Goal: Task Accomplishment & Management: Manage account settings

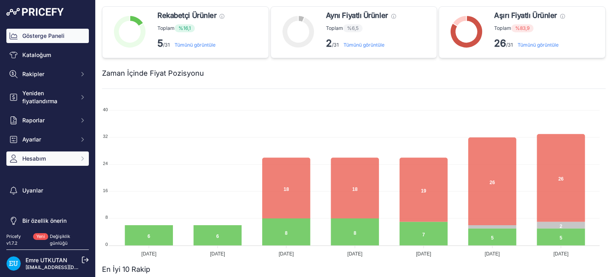
click at [48, 165] on button "Hesabım" at bounding box center [47, 159] width 83 height 14
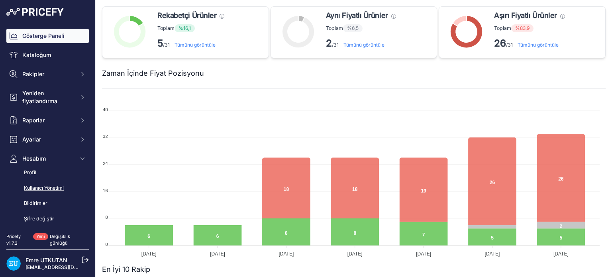
click at [42, 186] on font "Kullanıcı Yönetimi" at bounding box center [44, 188] width 40 height 6
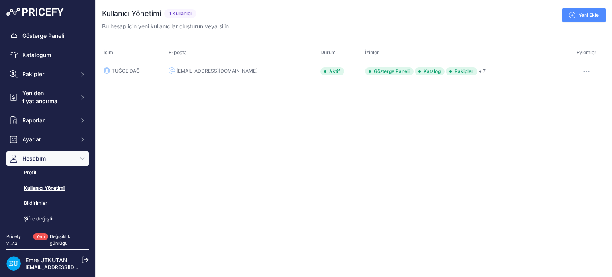
click at [584, 67] on button "button" at bounding box center [587, 71] width 16 height 11
click at [255, 69] on td "[EMAIL_ADDRESS][DOMAIN_NAME]" at bounding box center [243, 71] width 152 height 18
drag, startPoint x: 238, startPoint y: 71, endPoint x: 298, endPoint y: 71, distance: 60.2
click at [241, 71] on font "[EMAIL_ADDRESS][DOMAIN_NAME]" at bounding box center [217, 71] width 81 height 6
click at [305, 72] on tr "TUĞÇE DAĞ tugcedag@hermospet.com Aktif Gösterge Paneli Katalog Rakipler + 7 Düz…" at bounding box center [354, 71] width 504 height 18
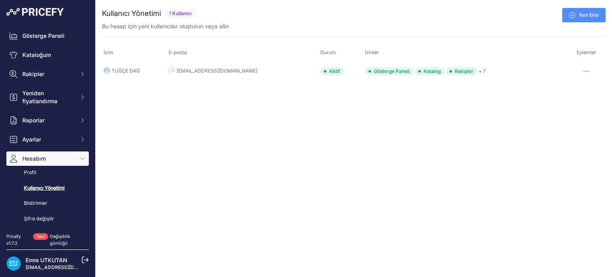
drag, startPoint x: 335, startPoint y: 71, endPoint x: 363, endPoint y: 71, distance: 28.3
click at [338, 71] on td "Aktif" at bounding box center [341, 71] width 45 height 18
drag, startPoint x: 363, startPoint y: 71, endPoint x: 382, endPoint y: 71, distance: 18.7
click at [374, 71] on font "Gösterge Paneli" at bounding box center [392, 71] width 36 height 6
drag, startPoint x: 382, startPoint y: 71, endPoint x: 435, endPoint y: 76, distance: 53.3
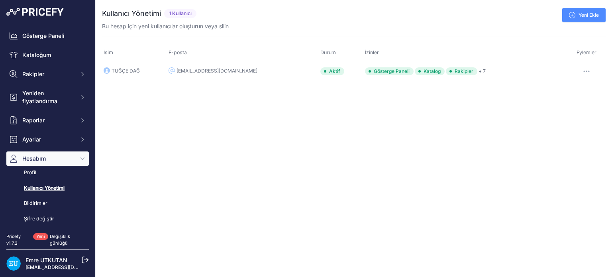
click at [402, 73] on td "Gösterge Paneli Katalog Rakipler + 7" at bounding box center [466, 71] width 205 height 18
drag, startPoint x: 118, startPoint y: 69, endPoint x: 124, endPoint y: 67, distance: 5.9
click at [119, 69] on font "TUĞÇE DAĞ" at bounding box center [126, 71] width 28 height 6
click at [188, 8] on div "Kullanıcı Yönetimi 1 Kullanıcı" at bounding box center [151, 13] width 98 height 11
drag, startPoint x: 196, startPoint y: 29, endPoint x: 257, endPoint y: 29, distance: 60.6
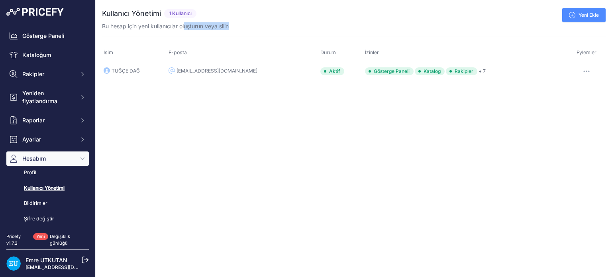
click at [257, 29] on div "Bu hesap için yeni kullanıcılar oluşturun veya silin" at bounding box center [354, 26] width 504 height 8
drag, startPoint x: 147, startPoint y: 31, endPoint x: 232, endPoint y: 30, distance: 85.3
click at [215, 30] on div "Kullanıcı Yönetimi 1 Kullanıcı" at bounding box center [354, 44] width 504 height 72
drag, startPoint x: 350, startPoint y: 30, endPoint x: 388, endPoint y: 30, distance: 38.3
click at [356, 30] on div "Kullanıcı Yönetimi 1 Kullanıcı" at bounding box center [354, 44] width 504 height 72
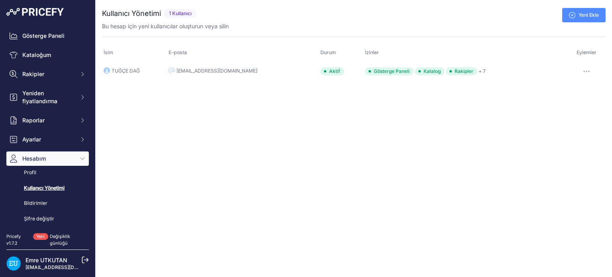
click at [583, 68] on button "button" at bounding box center [587, 71] width 16 height 11
click at [581, 83] on link "Düzenlemek" at bounding box center [578, 88] width 51 height 13
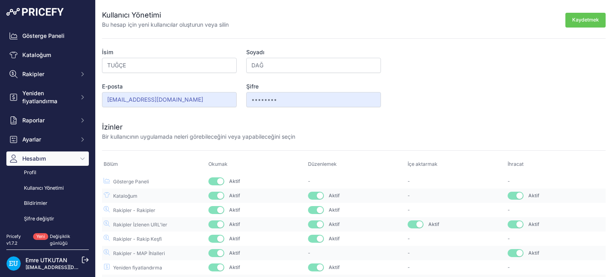
click at [85, 260] on icon at bounding box center [85, 259] width 7 height 7
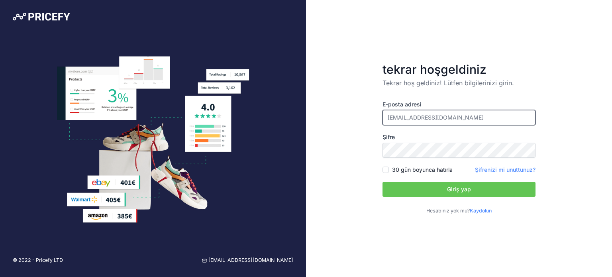
click at [471, 120] on input "[EMAIL_ADDRESS][DOMAIN_NAME]" at bounding box center [459, 117] width 153 height 15
type input "[EMAIL_ADDRESS][DOMAIN_NAME]"
click at [426, 189] on button "Giriş yap" at bounding box center [459, 189] width 153 height 15
